Goal: Task Accomplishment & Management: Use online tool/utility

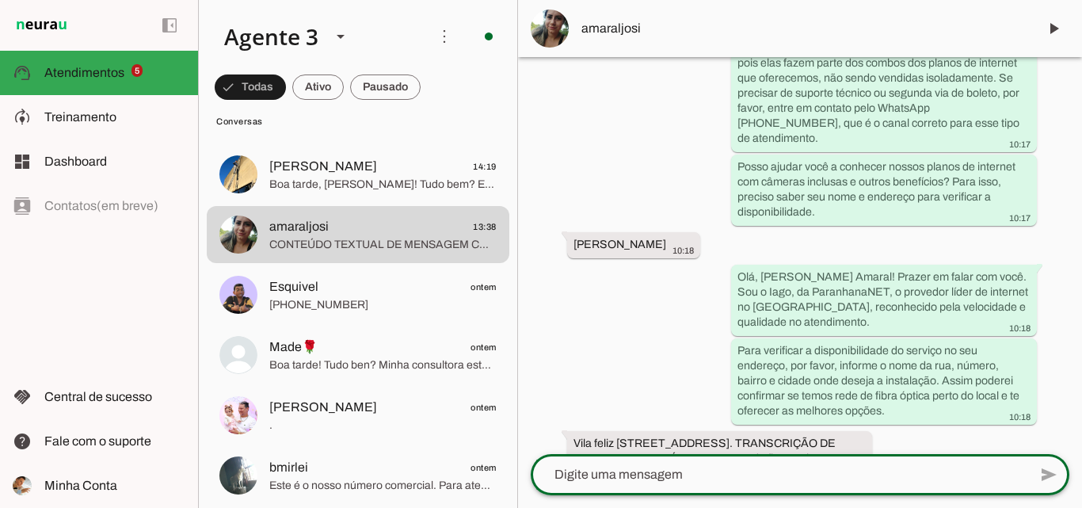
scroll to position [570, 0]
